Goal: Transaction & Acquisition: Purchase product/service

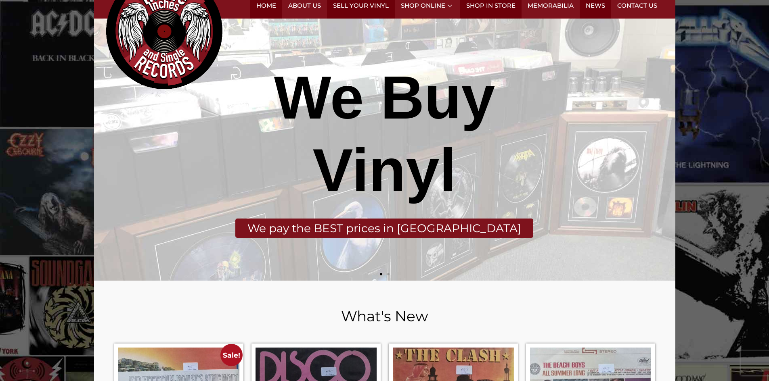
scroll to position [40, 0]
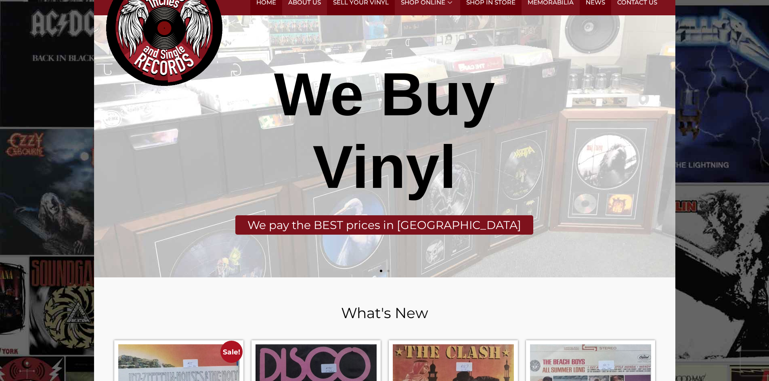
click at [389, 272] on div "Slides" at bounding box center [384, 270] width 581 height 12
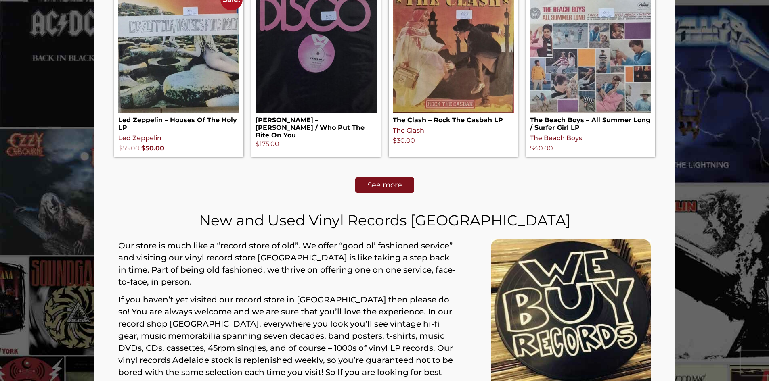
scroll to position [525, 0]
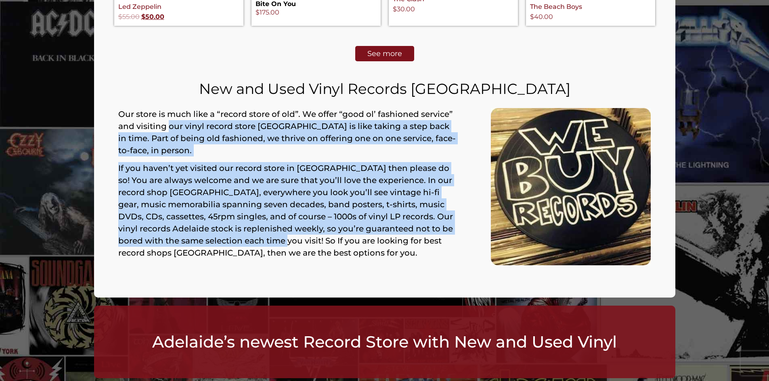
drag, startPoint x: 169, startPoint y: 126, endPoint x: 263, endPoint y: 239, distance: 147.1
click at [261, 239] on div "Our store is much like a “record store of old”. We offer “good ol’ fashioned se…" at bounding box center [288, 183] width 340 height 151
click at [263, 239] on p "If you haven’t yet visited our record store in [GEOGRAPHIC_DATA] then please do…" at bounding box center [288, 210] width 340 height 97
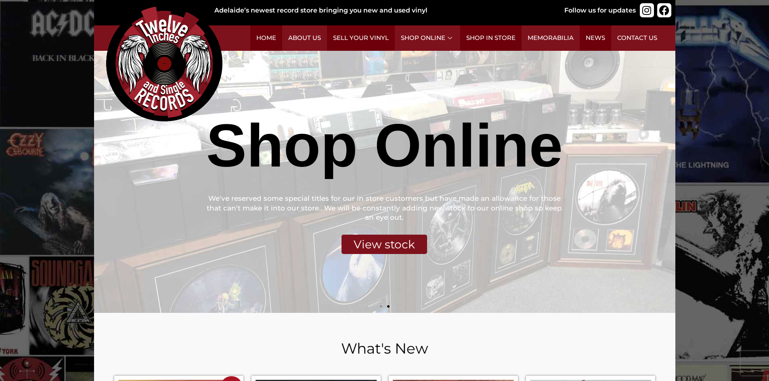
scroll to position [0, 0]
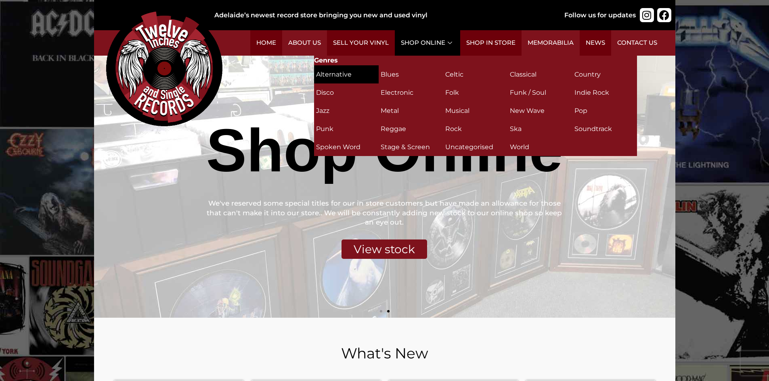
click at [365, 77] on h2 "Alternative (35)" at bounding box center [346, 74] width 61 height 14
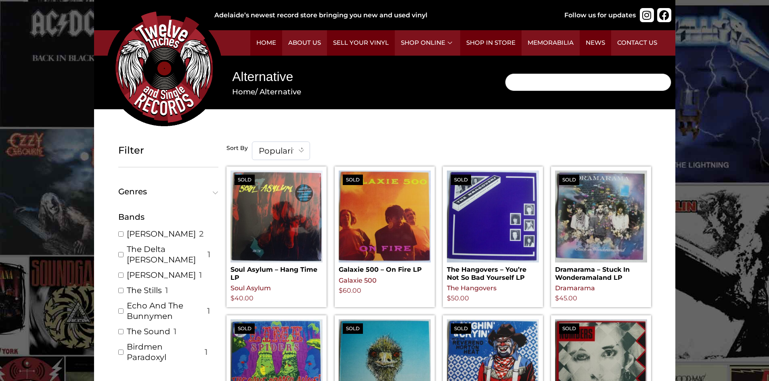
click at [530, 86] on input "Search" at bounding box center [588, 82] width 166 height 18
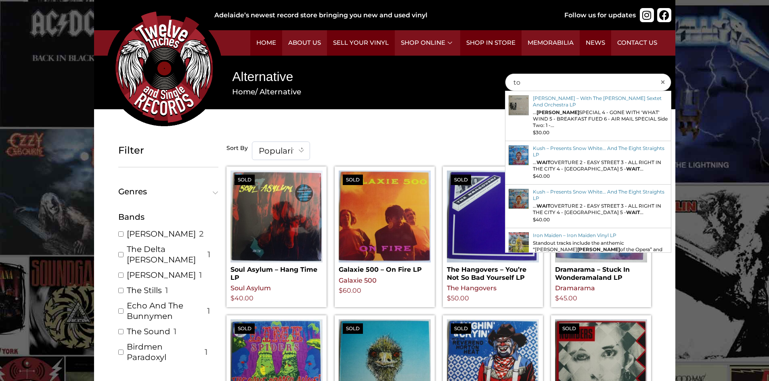
type input "t"
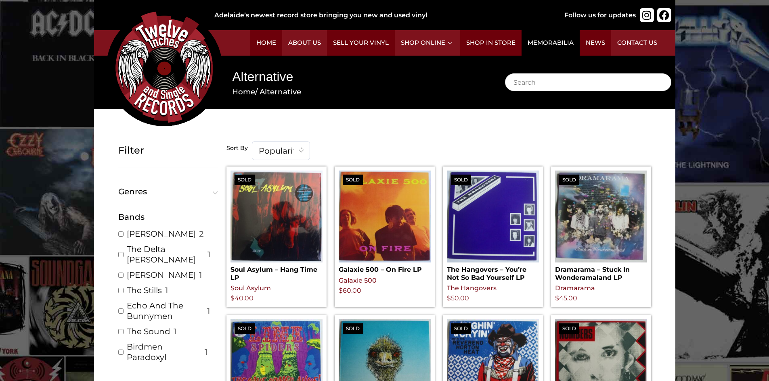
click at [557, 38] on link "Memorabilia" at bounding box center [551, 42] width 58 height 25
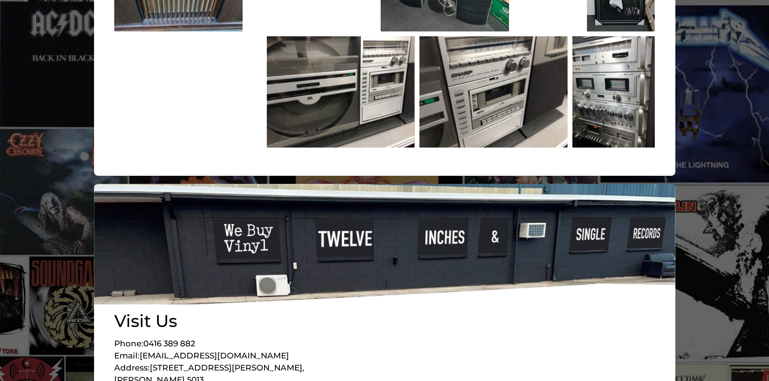
scroll to position [269, 0]
